Goal: Book appointment/travel/reservation

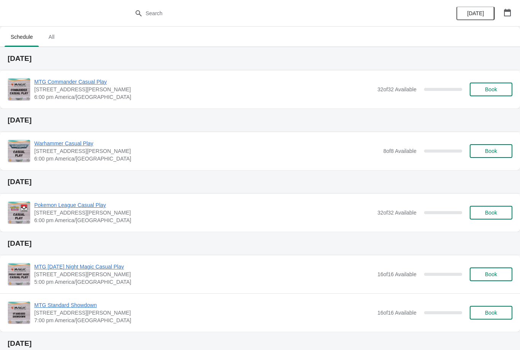
click at [509, 6] on button "button" at bounding box center [507, 13] width 14 height 14
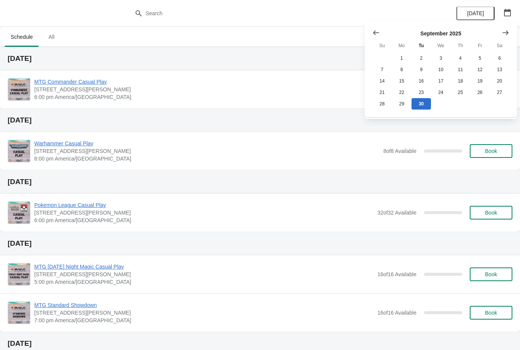
click at [502, 30] on icon "Show next month, October 2025" at bounding box center [505, 33] width 8 height 8
click at [506, 29] on icon "Show next month, November 2025" at bounding box center [505, 33] width 8 height 8
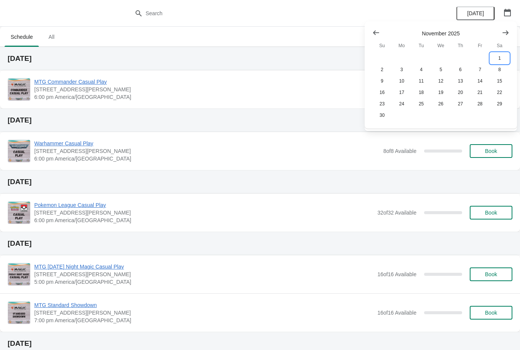
click at [501, 57] on button "1" at bounding box center [499, 57] width 19 height 11
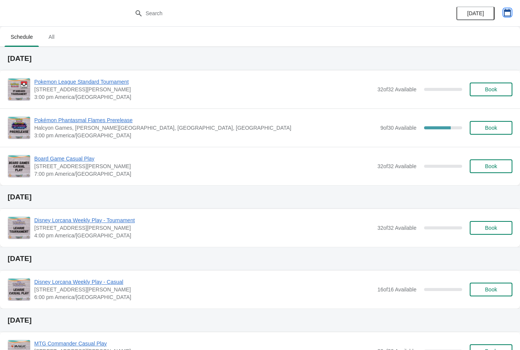
click at [509, 10] on icon "button" at bounding box center [507, 13] width 7 height 8
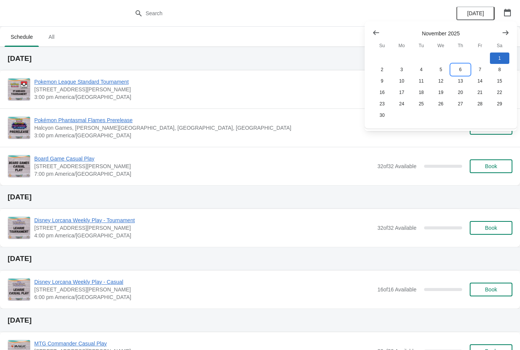
click at [462, 67] on button "6" at bounding box center [459, 69] width 19 height 11
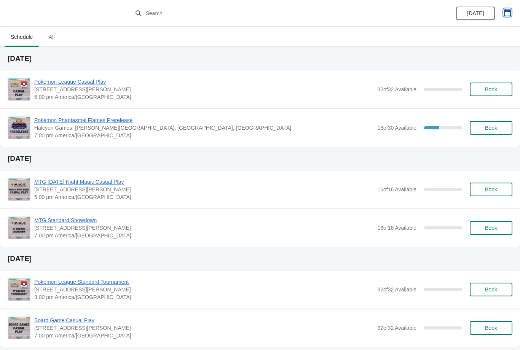
click at [506, 12] on icon "button" at bounding box center [507, 13] width 8 height 8
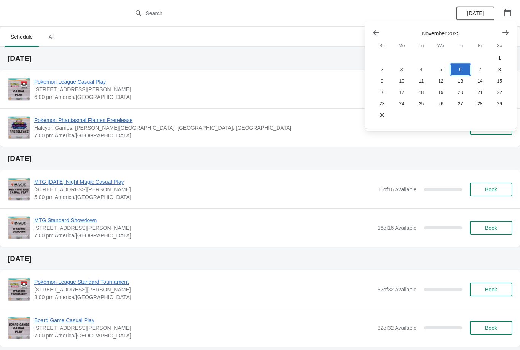
click at [459, 64] on button "6" at bounding box center [459, 69] width 19 height 11
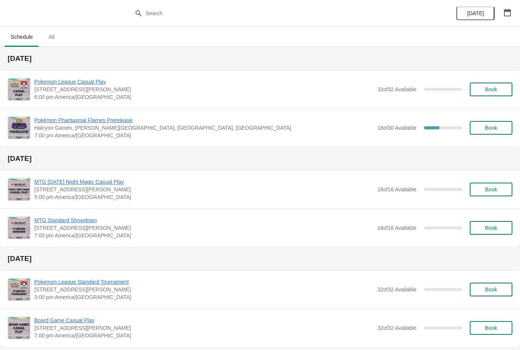
click at [492, 128] on span "Book" at bounding box center [491, 128] width 12 height 6
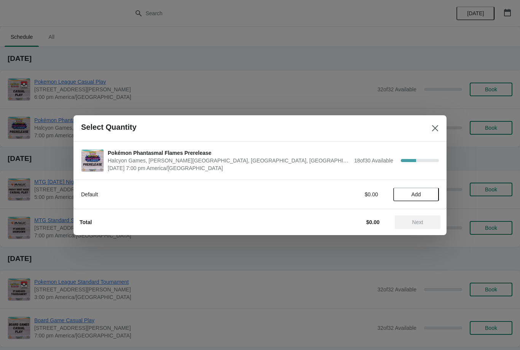
click at [434, 124] on icon "Close" at bounding box center [435, 128] width 8 height 8
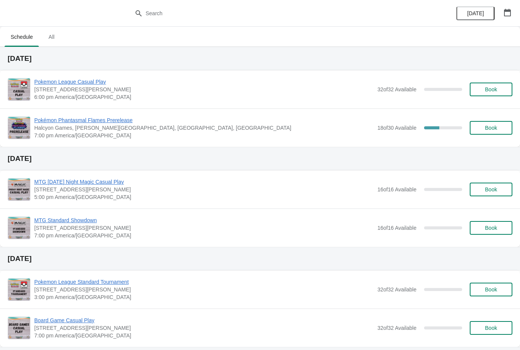
click at [506, 6] on button "button" at bounding box center [507, 13] width 14 height 14
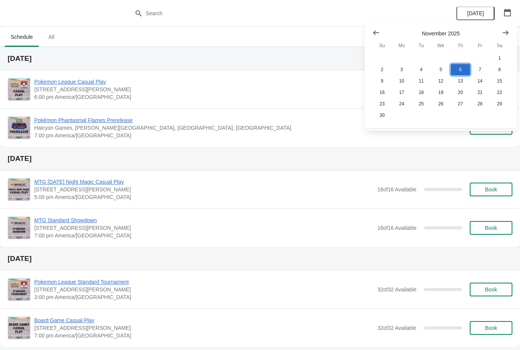
click at [464, 65] on button "6" at bounding box center [459, 69] width 19 height 11
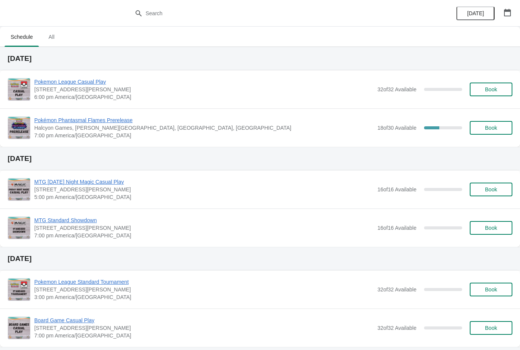
click at [491, 129] on span "Book" at bounding box center [491, 128] width 12 height 6
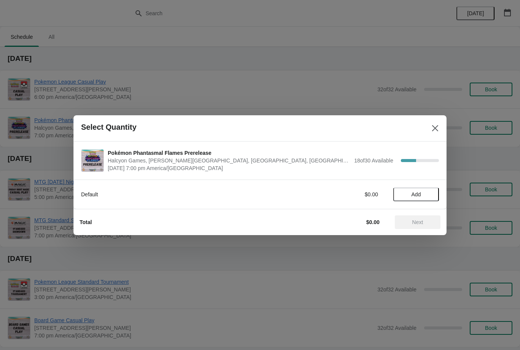
click at [423, 188] on button "Add" at bounding box center [416, 195] width 46 height 14
click at [432, 190] on icon at bounding box center [429, 194] width 8 height 8
click at [421, 221] on span "Next" at bounding box center [417, 222] width 11 height 6
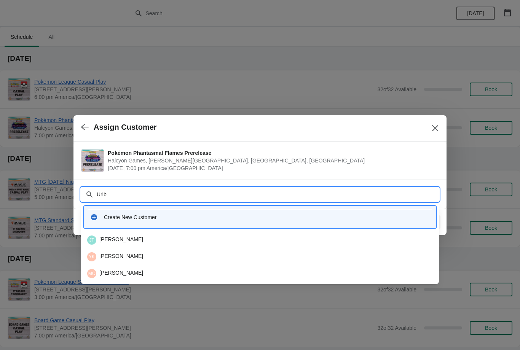
type input "[PERSON_NAME]"
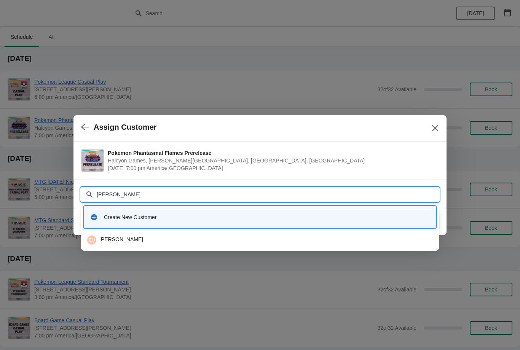
click at [130, 234] on div "EU [PERSON_NAME]" at bounding box center [259, 239] width 351 height 15
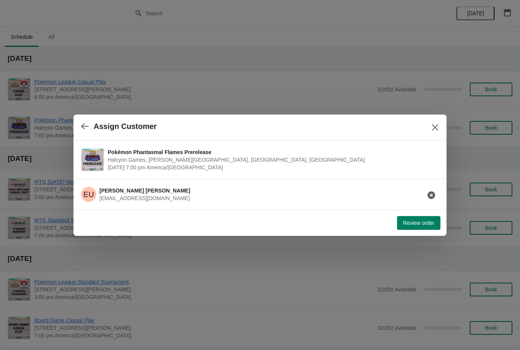
click at [416, 224] on span "Review order" at bounding box center [418, 223] width 31 height 6
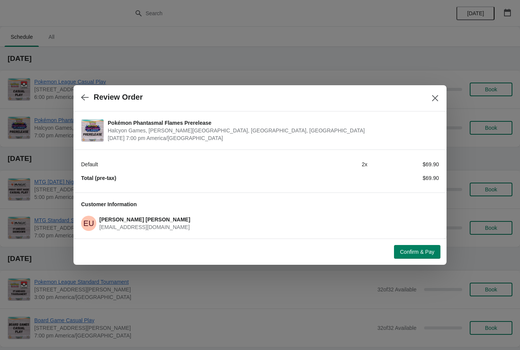
click at [420, 250] on span "Confirm & Pay" at bounding box center [417, 252] width 34 height 6
